Goal: Information Seeking & Learning: Learn about a topic

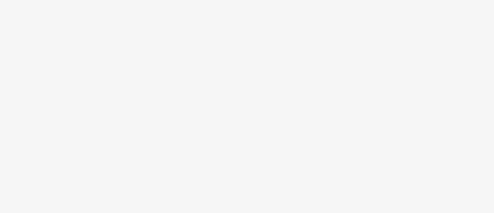
click at [260, 37] on body at bounding box center [247, 106] width 494 height 213
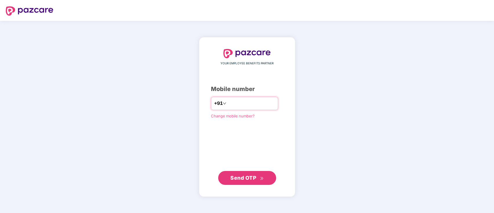
click at [243, 103] on input "number" at bounding box center [251, 103] width 48 height 9
type input "**********"
click at [250, 176] on span "Send OTP" at bounding box center [243, 177] width 26 height 6
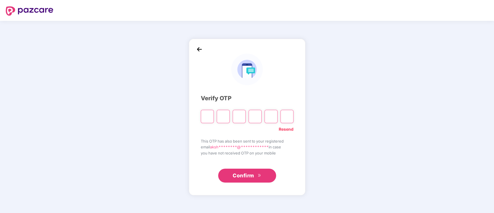
type input "*"
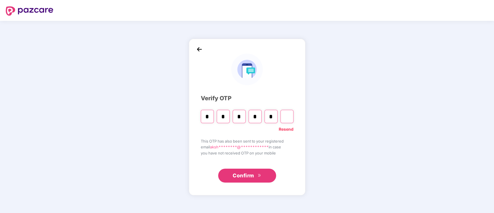
type input "*"
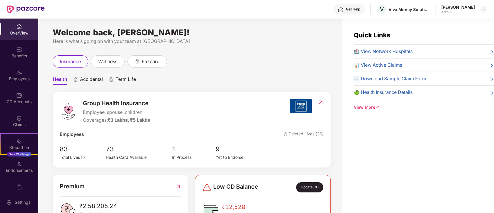
scroll to position [34, 0]
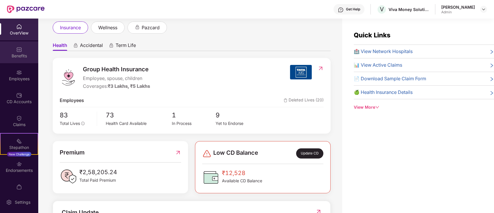
click at [24, 57] on div "Benefits" at bounding box center [19, 56] width 38 height 6
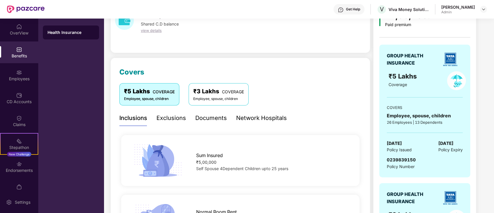
scroll to position [43, 0]
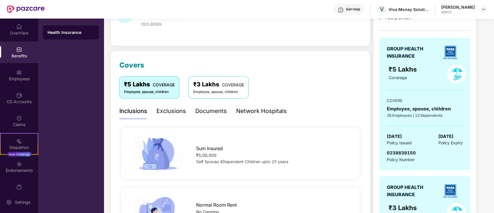
click at [254, 113] on div "Network Hospitals" at bounding box center [261, 111] width 51 height 9
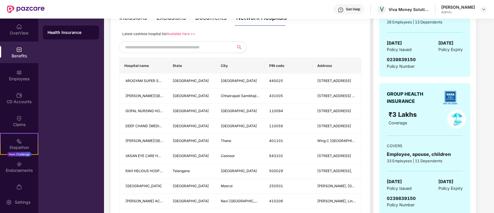
scroll to position [137, 0]
click at [176, 52] on span at bounding box center [175, 48] width 113 height 12
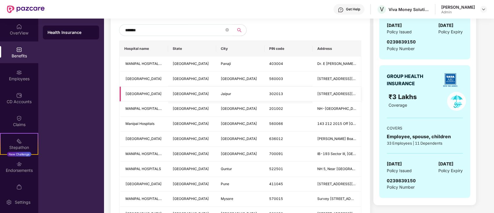
scroll to position [162, 0]
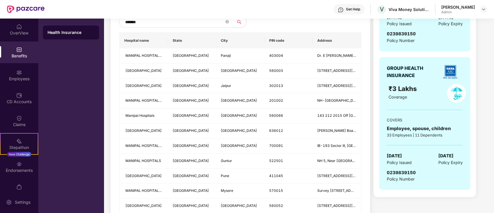
type input "*******"
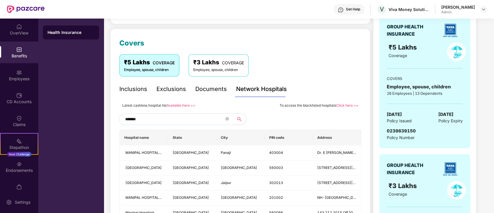
scroll to position [65, 0]
click at [178, 103] on link "Available here >>" at bounding box center [181, 105] width 29 height 4
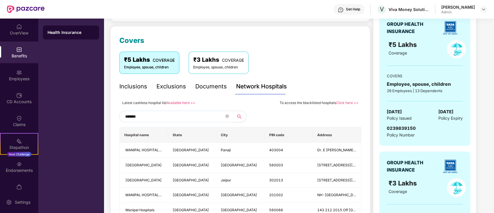
scroll to position [79, 0]
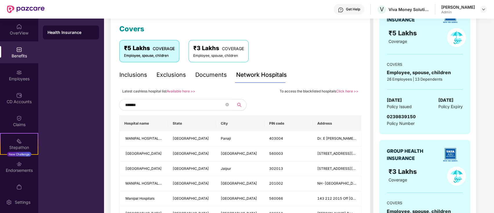
click at [136, 75] on div "Inclusions" at bounding box center [133, 74] width 28 height 9
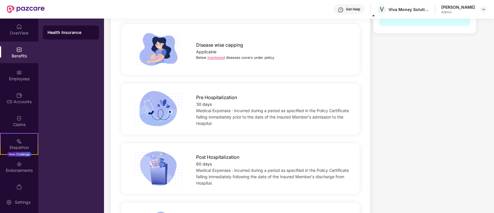
scroll to position [324, 0]
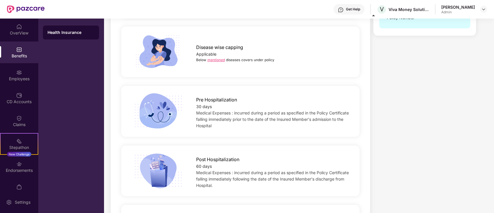
click at [216, 59] on link "mentioned" at bounding box center [215, 60] width 17 height 4
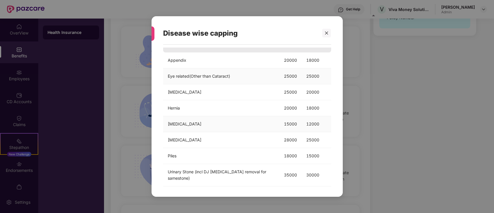
scroll to position [37, 0]
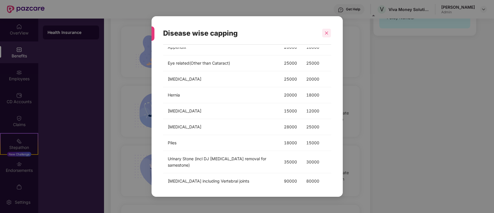
click at [327, 30] on div at bounding box center [326, 33] width 9 height 9
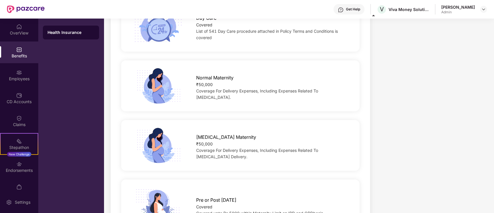
scroll to position [601, 0]
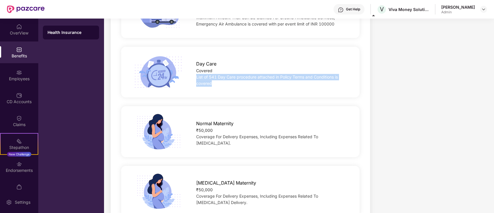
drag, startPoint x: 192, startPoint y: 76, endPoint x: 218, endPoint y: 86, distance: 27.6
click at [218, 86] on div "Day Care Covered List of 541 Day Care procedure attached in Policy Terms and Co…" at bounding box center [272, 71] width 171 height 29
click at [218, 86] on div "List of 541 Day Care procedure attached in Policy Terms and Conditions is cover…" at bounding box center [272, 80] width 153 height 13
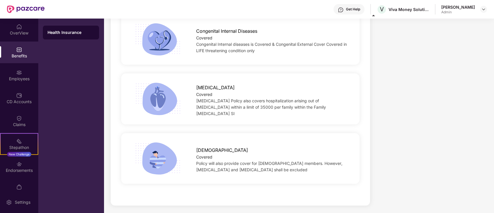
scroll to position [1113, 0]
